Goal: Check status

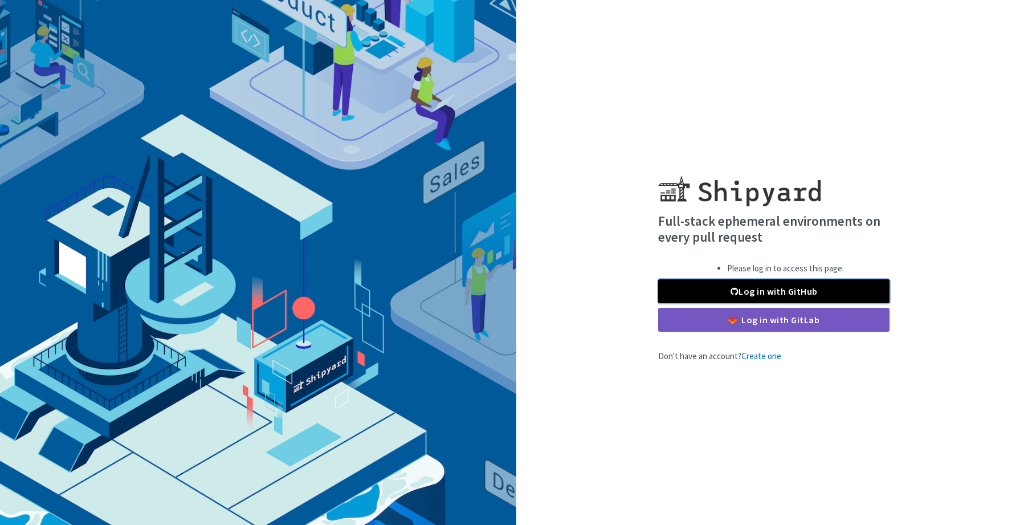
click at [810, 290] on link "Log in with GitHub" at bounding box center [773, 291] width 231 height 24
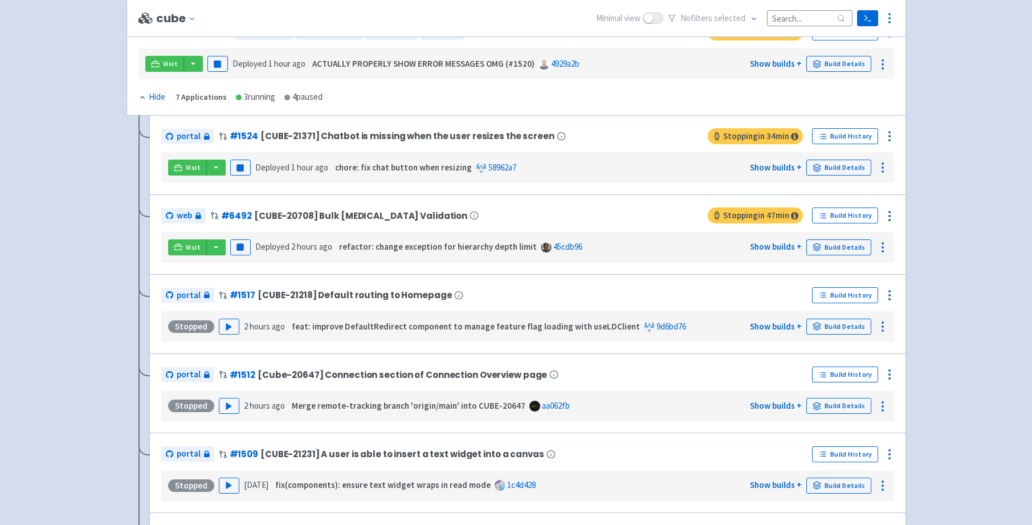
scroll to position [164, 0]
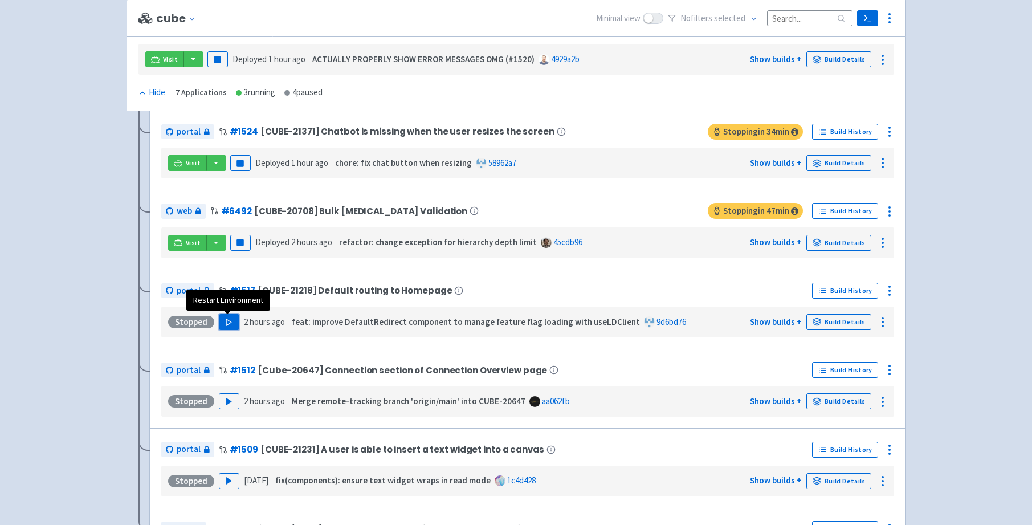
click at [224, 321] on icon "button" at bounding box center [228, 322] width 9 height 9
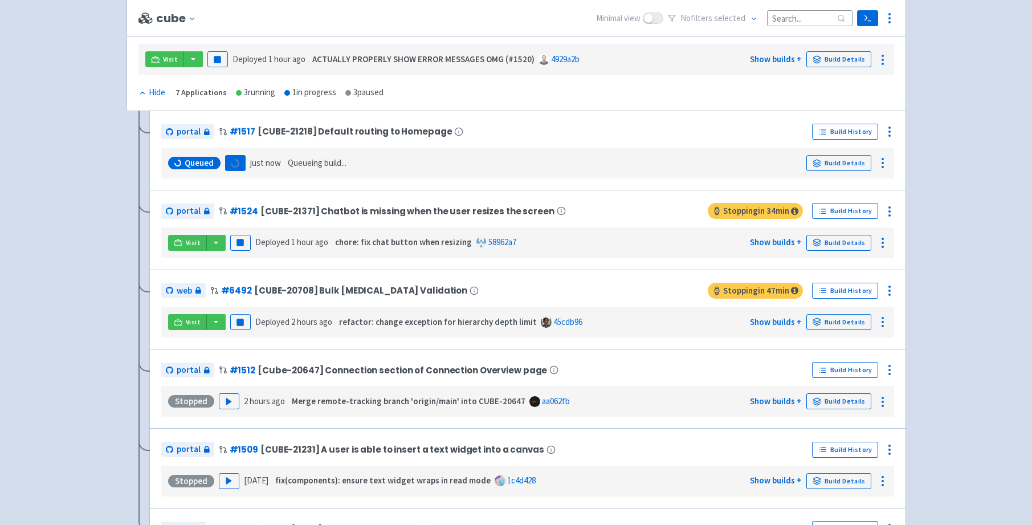
click at [186, 167] on span "Queued" at bounding box center [199, 162] width 29 height 11
click at [186, 242] on span "Visit" at bounding box center [193, 242] width 15 height 9
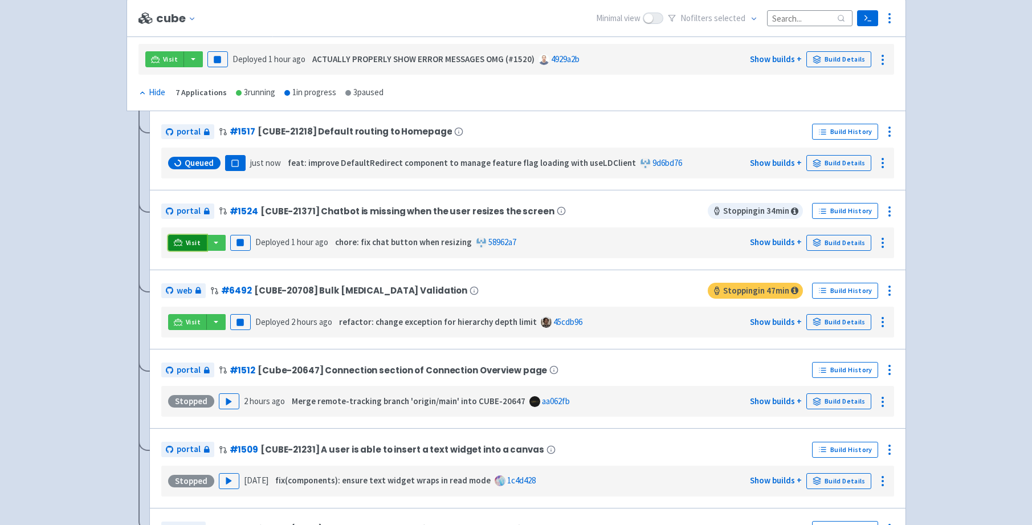
click at [183, 241] on link "Visit" at bounding box center [187, 243] width 39 height 16
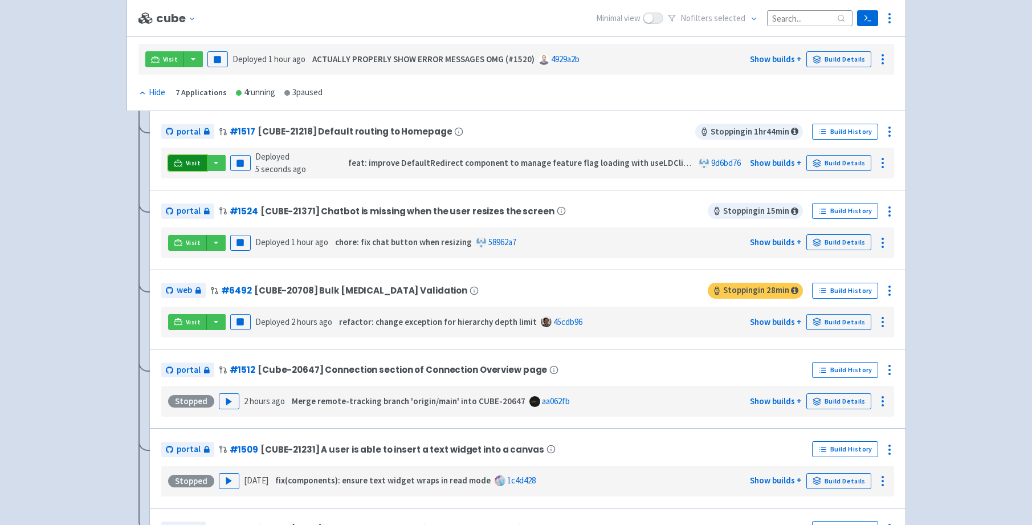
click at [189, 158] on span "Visit" at bounding box center [193, 162] width 15 height 9
